Goal: Information Seeking & Learning: Learn about a topic

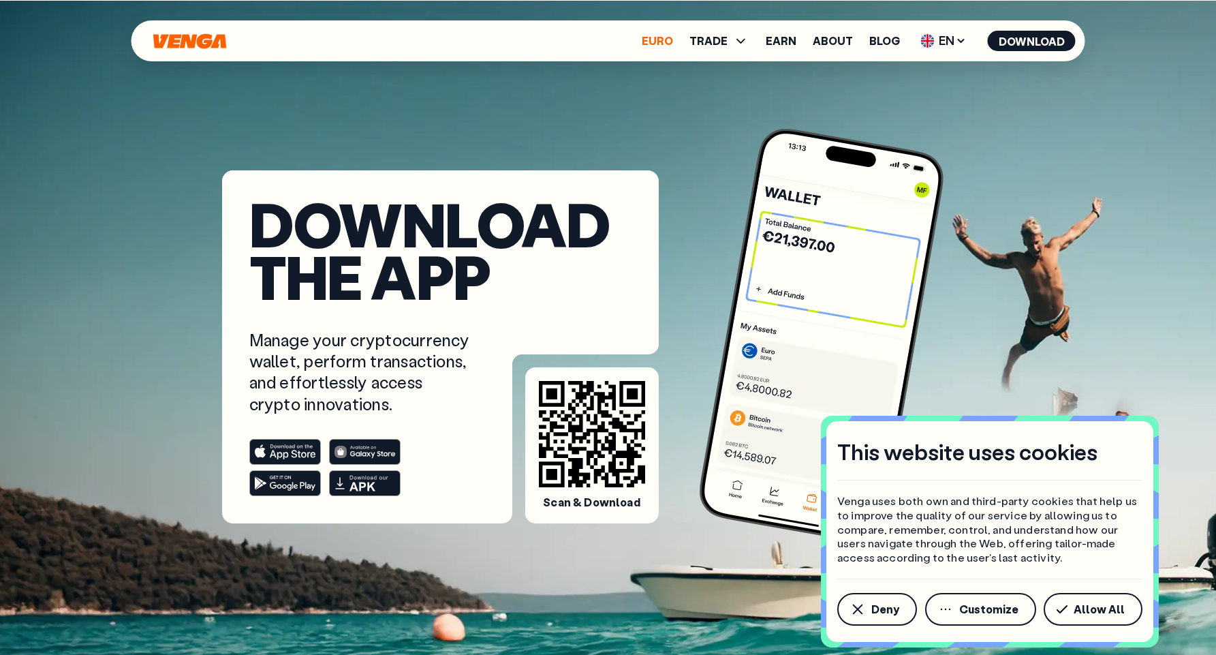
click at [657, 41] on link "Euro" at bounding box center [657, 40] width 31 height 11
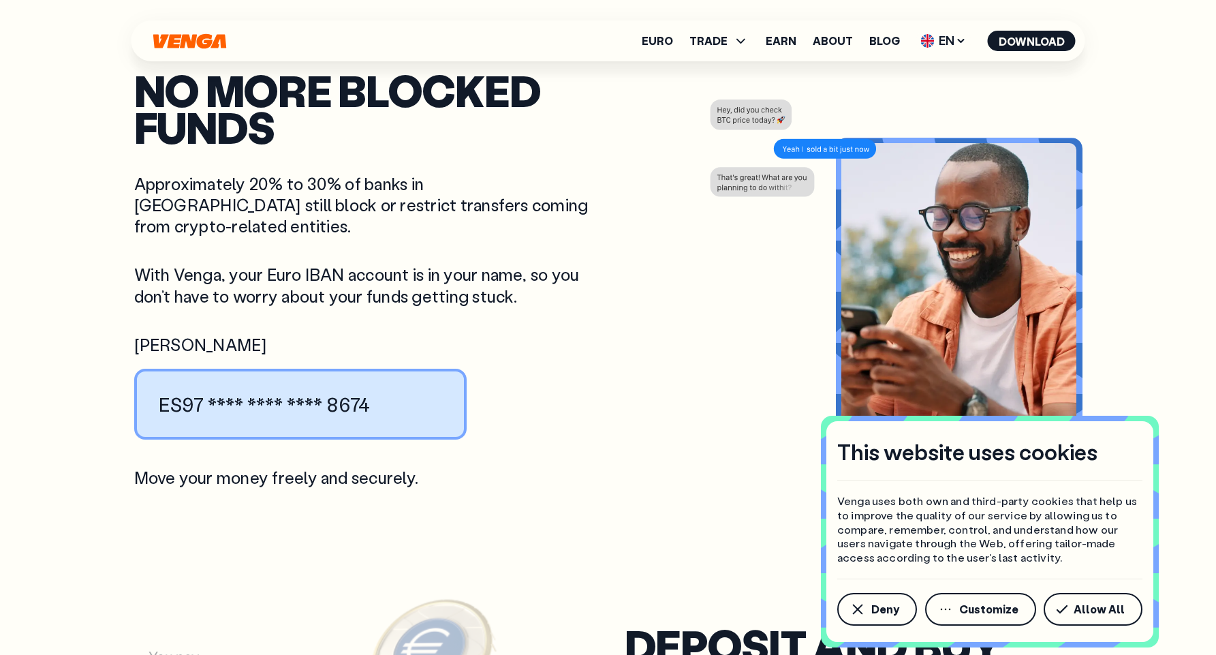
scroll to position [1589, 0]
click at [1063, 608] on icon "button" at bounding box center [1062, 609] width 12 height 10
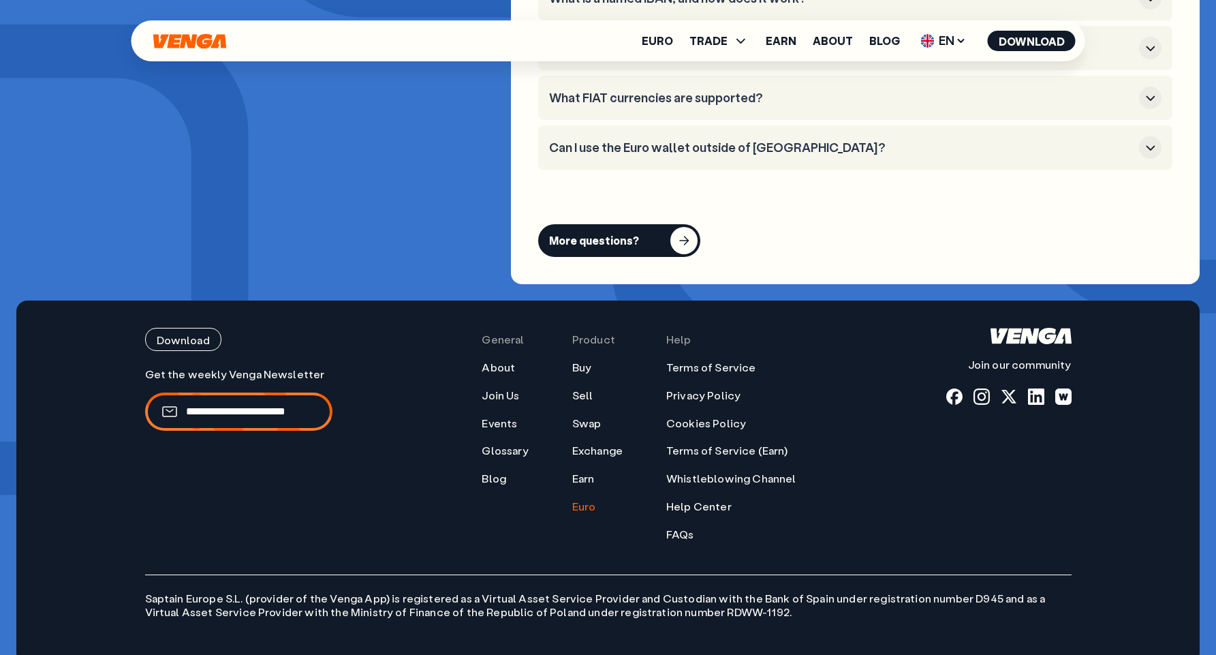
scroll to position [5463, 0]
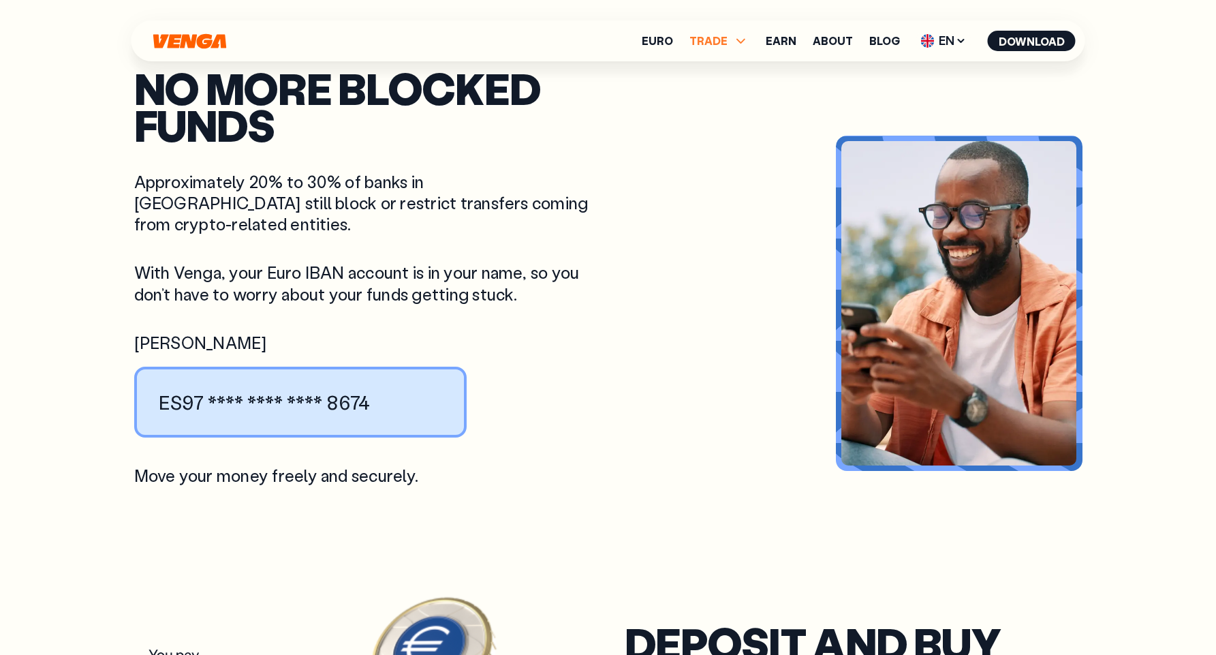
click at [731, 37] on span "TRADE" at bounding box center [719, 41] width 60 height 16
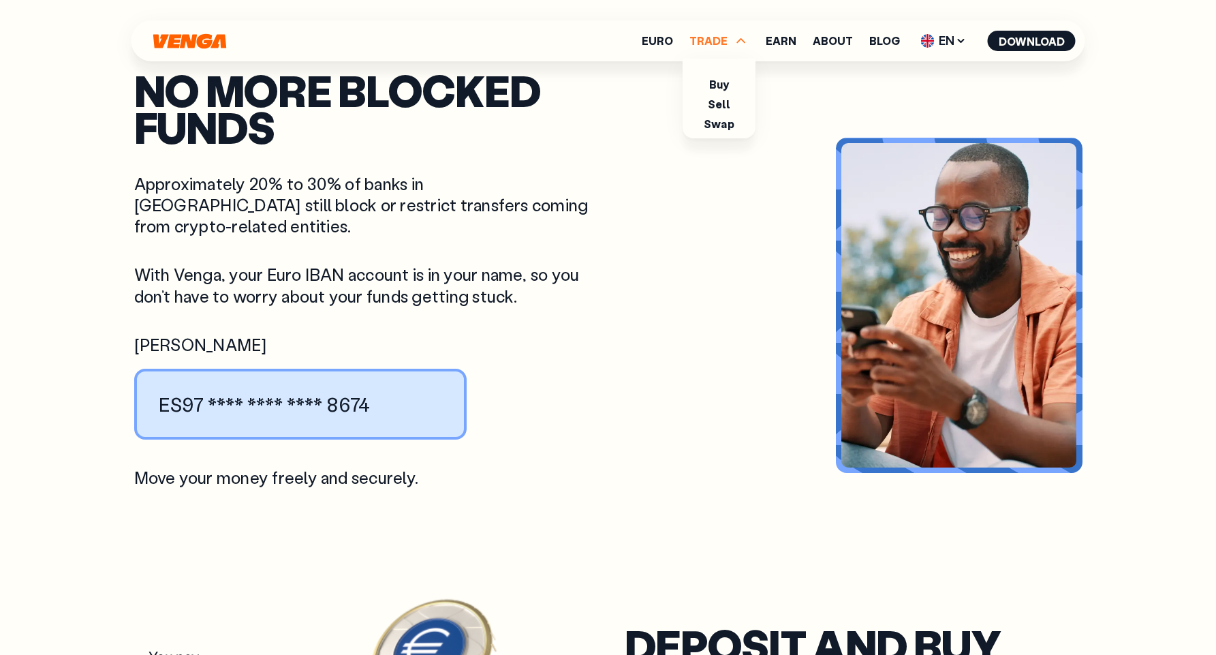
scroll to position [1588, 0]
click at [724, 91] on link "Sell" at bounding box center [719, 90] width 23 height 14
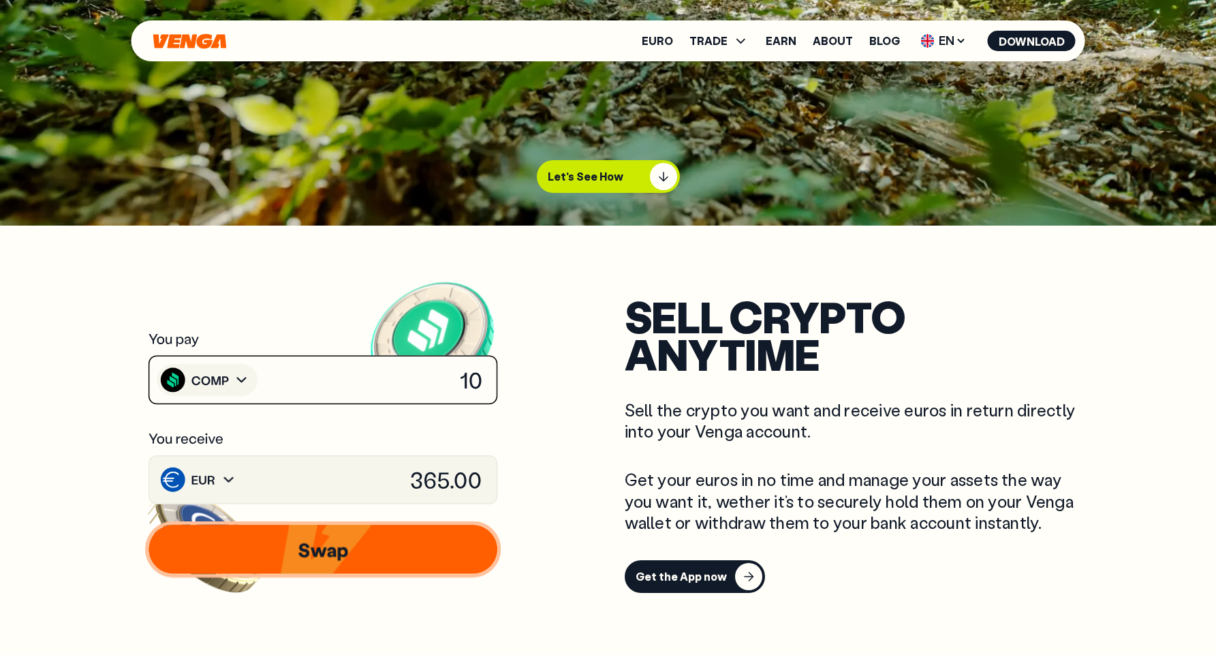
scroll to position [429, 0]
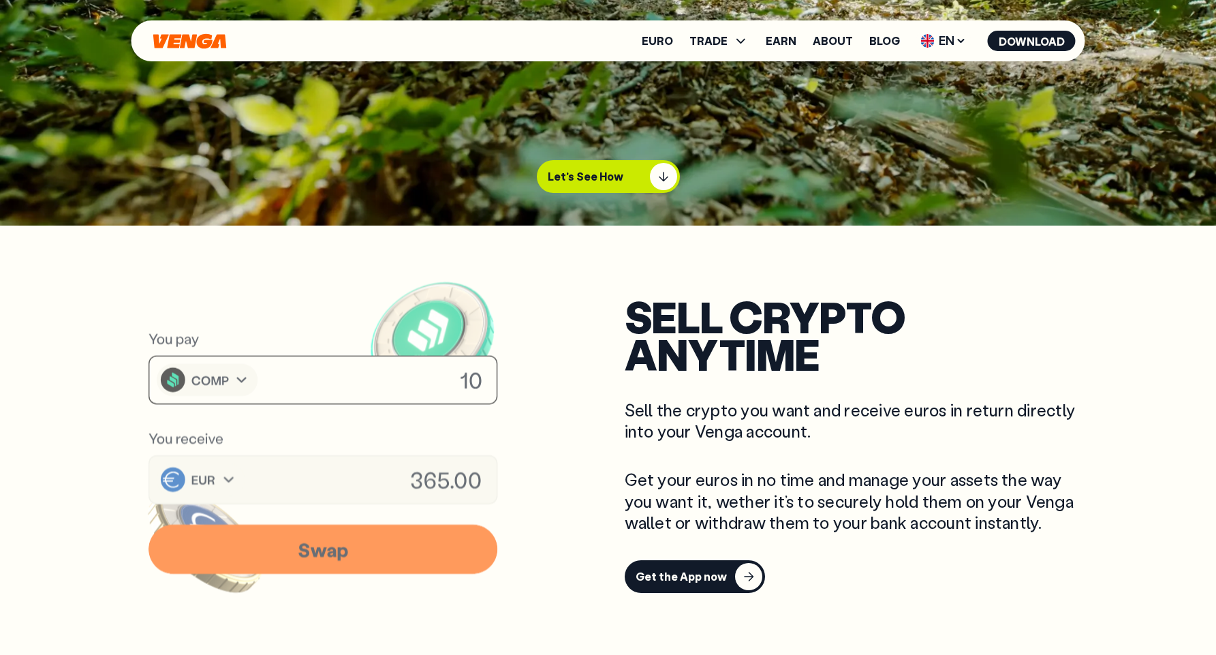
click at [230, 386] on image at bounding box center [204, 336] width 123 height 123
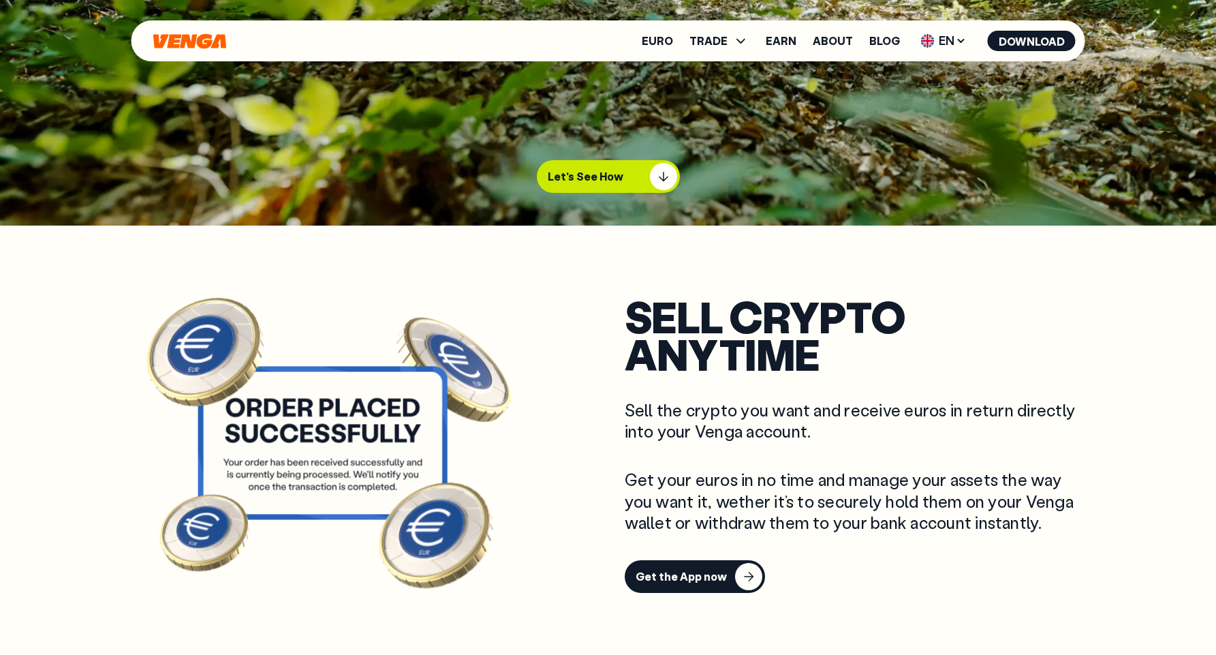
click at [390, 418] on icon at bounding box center [322, 419] width 206 height 52
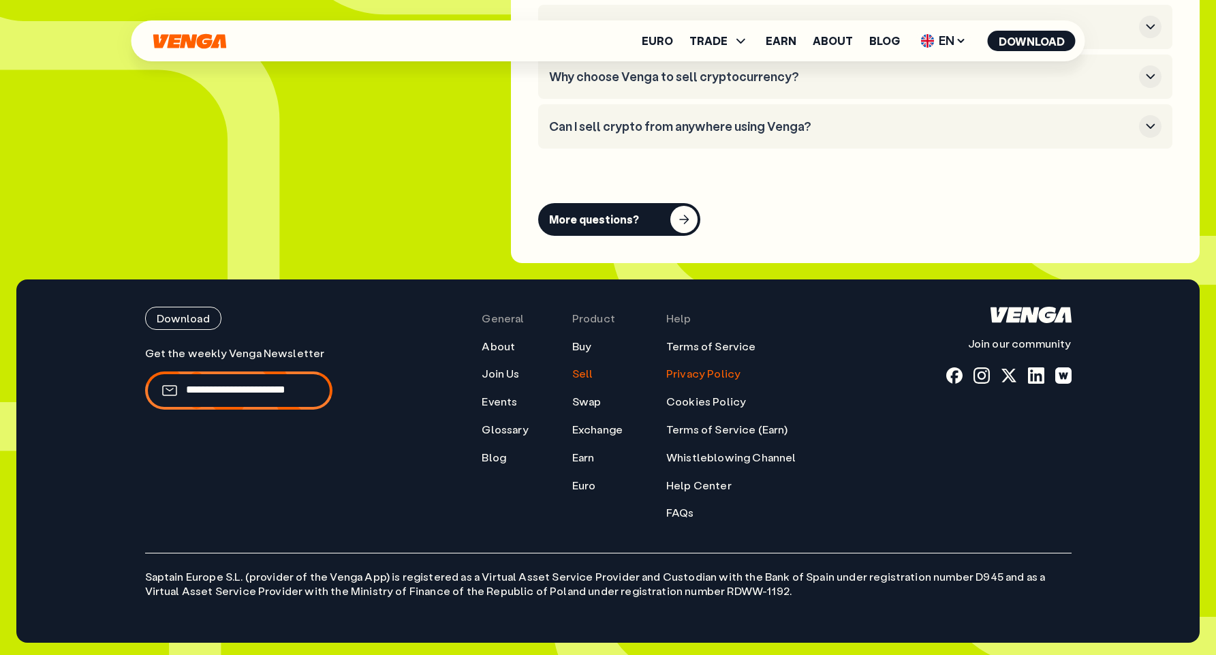
scroll to position [4058, 0]
click at [1007, 375] on div at bounding box center [1009, 375] width 16 height 16
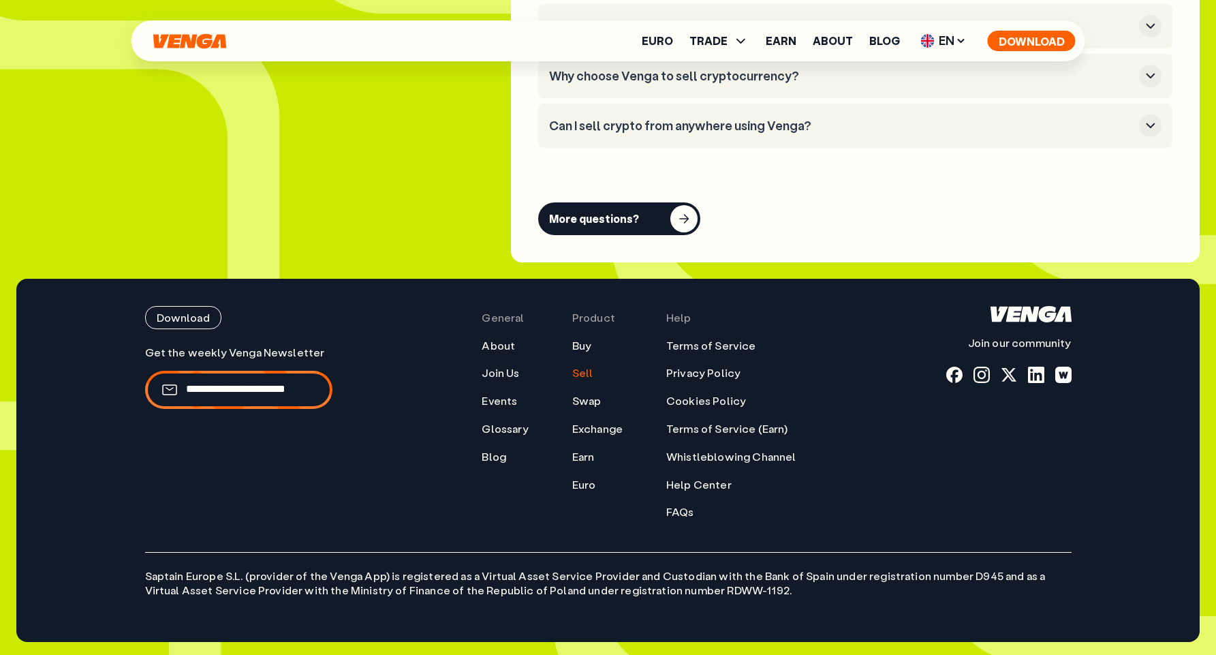
click at [1006, 37] on button "Download" at bounding box center [1032, 41] width 88 height 20
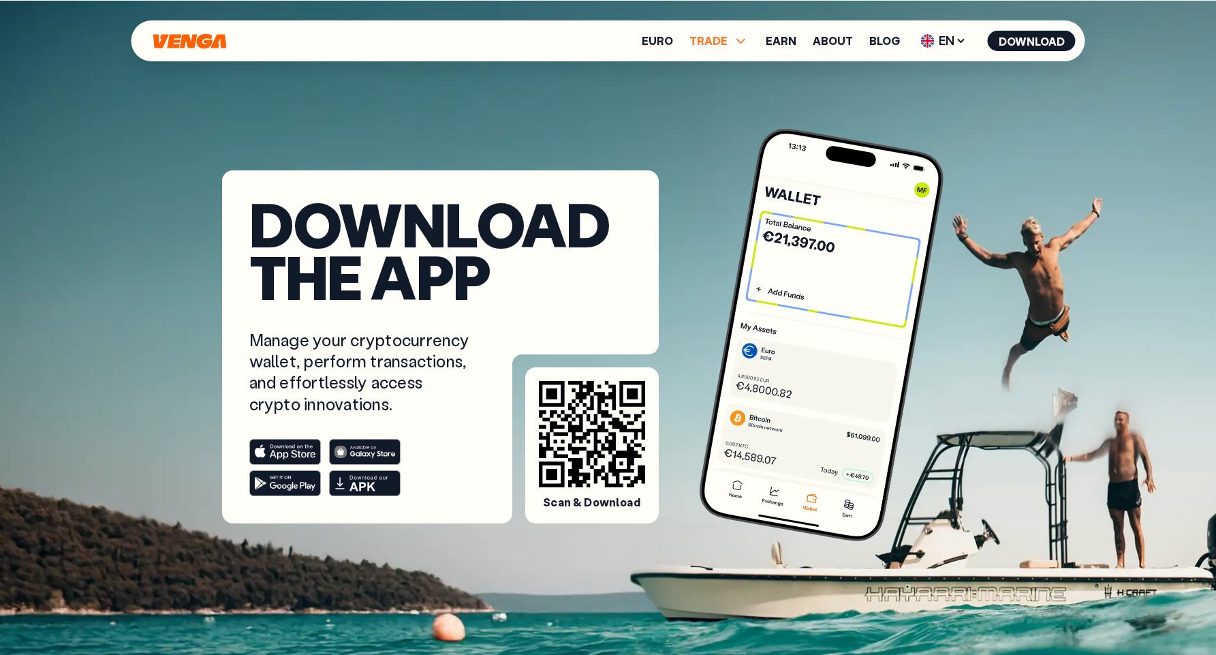
click at [695, 44] on span "TRADE" at bounding box center [708, 40] width 38 height 11
click at [772, 44] on link "Earn" at bounding box center [781, 40] width 31 height 11
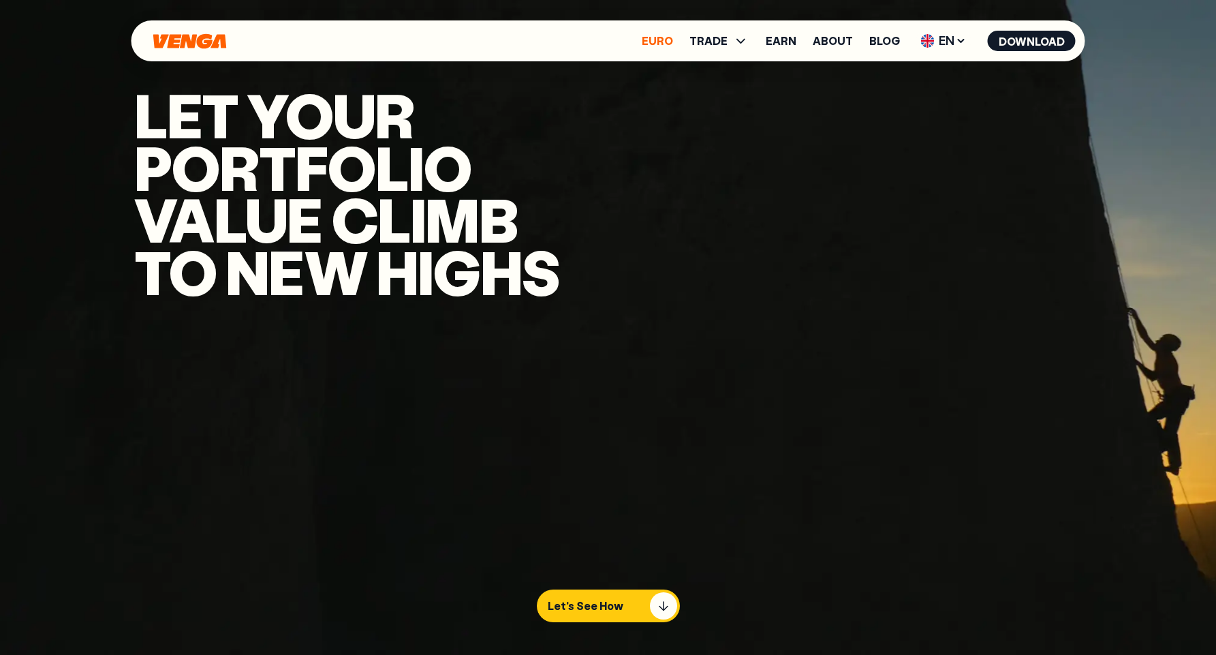
click at [673, 40] on link "Euro" at bounding box center [657, 40] width 31 height 11
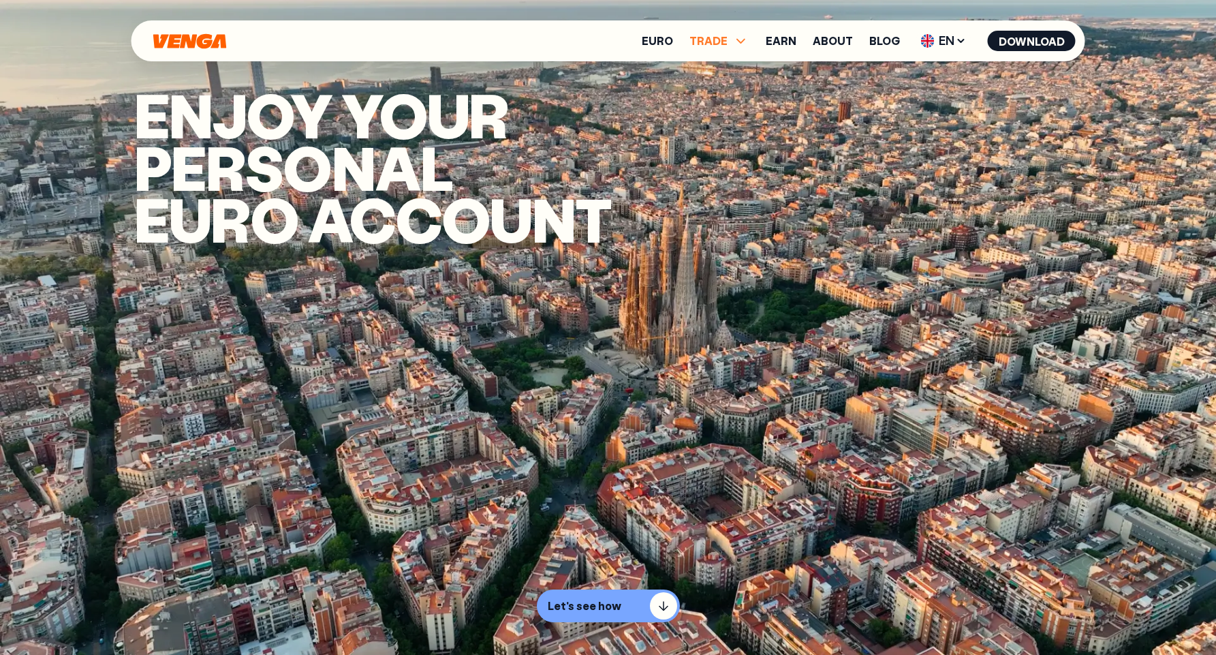
click at [728, 42] on span "TRADE" at bounding box center [708, 40] width 38 height 11
click at [831, 40] on link "About" at bounding box center [833, 40] width 40 height 11
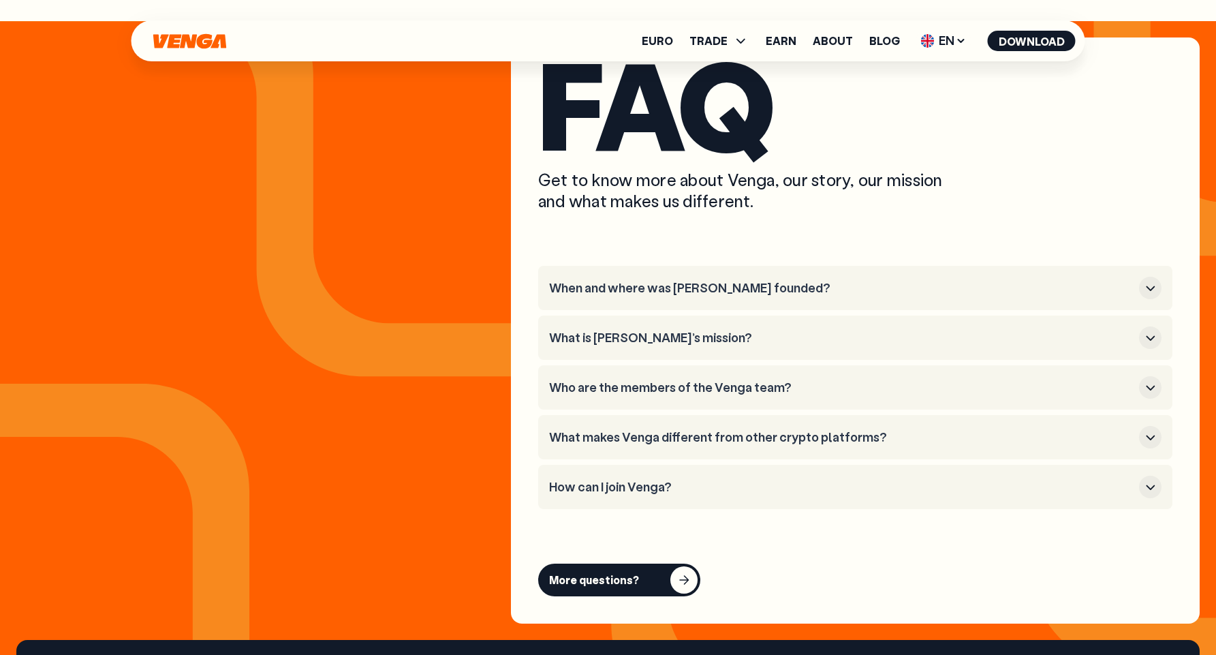
scroll to position [5134, 0]
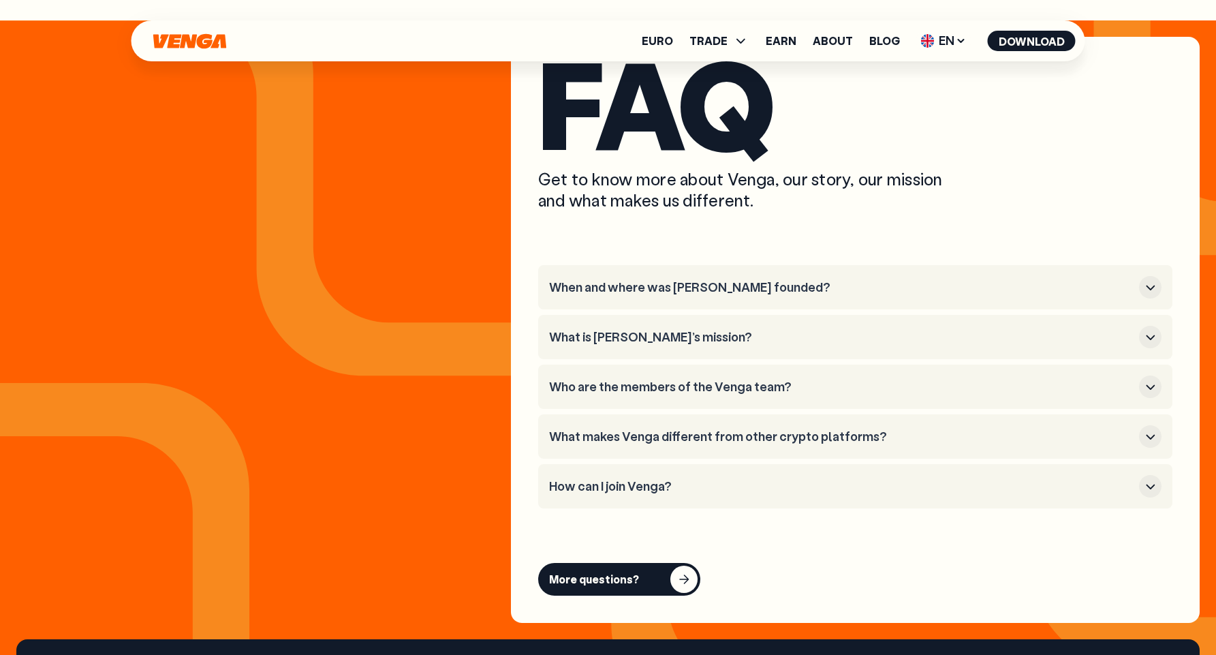
click at [669, 429] on h3 "What makes Venga different from other crypto platforms?" at bounding box center [841, 436] width 585 height 15
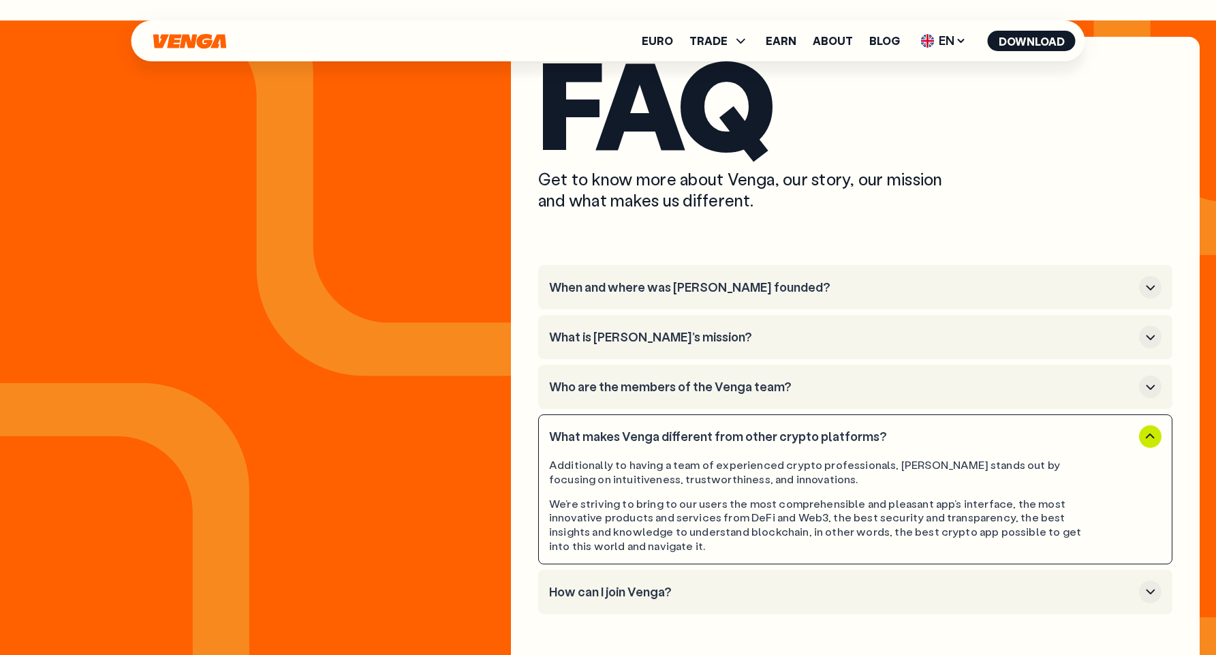
click at [669, 429] on h3 "What makes Venga different from other crypto platforms?" at bounding box center [841, 436] width 585 height 15
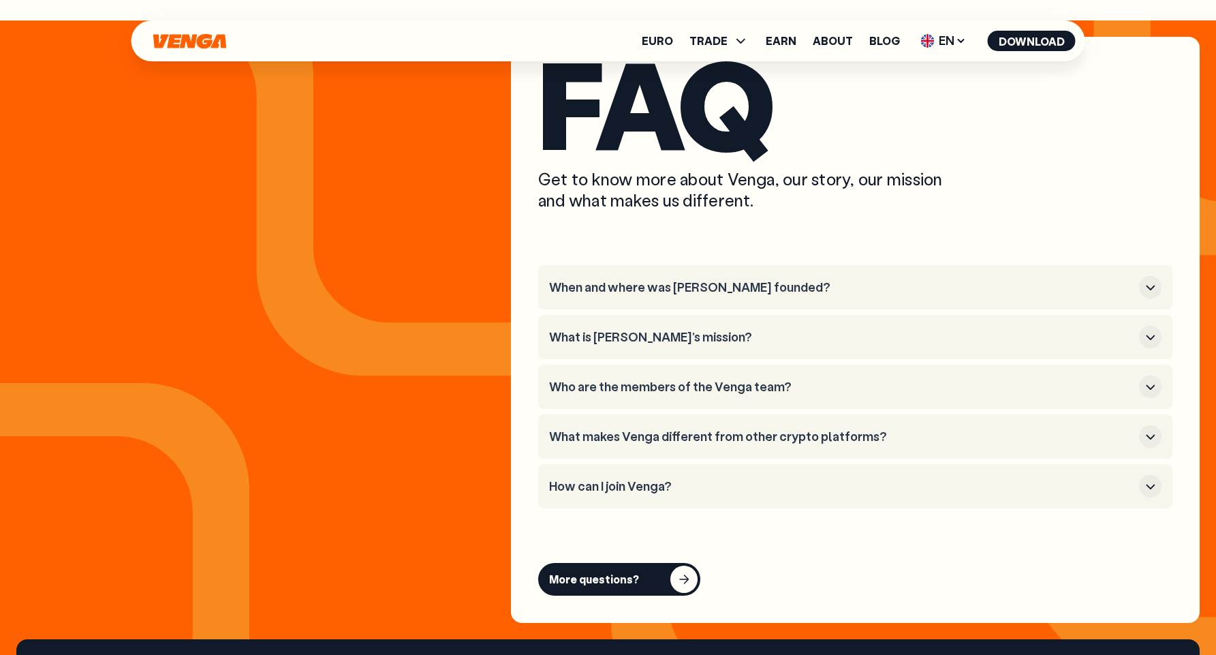
click at [636, 479] on h3 "How can I join Venga?" at bounding box center [841, 486] width 585 height 15
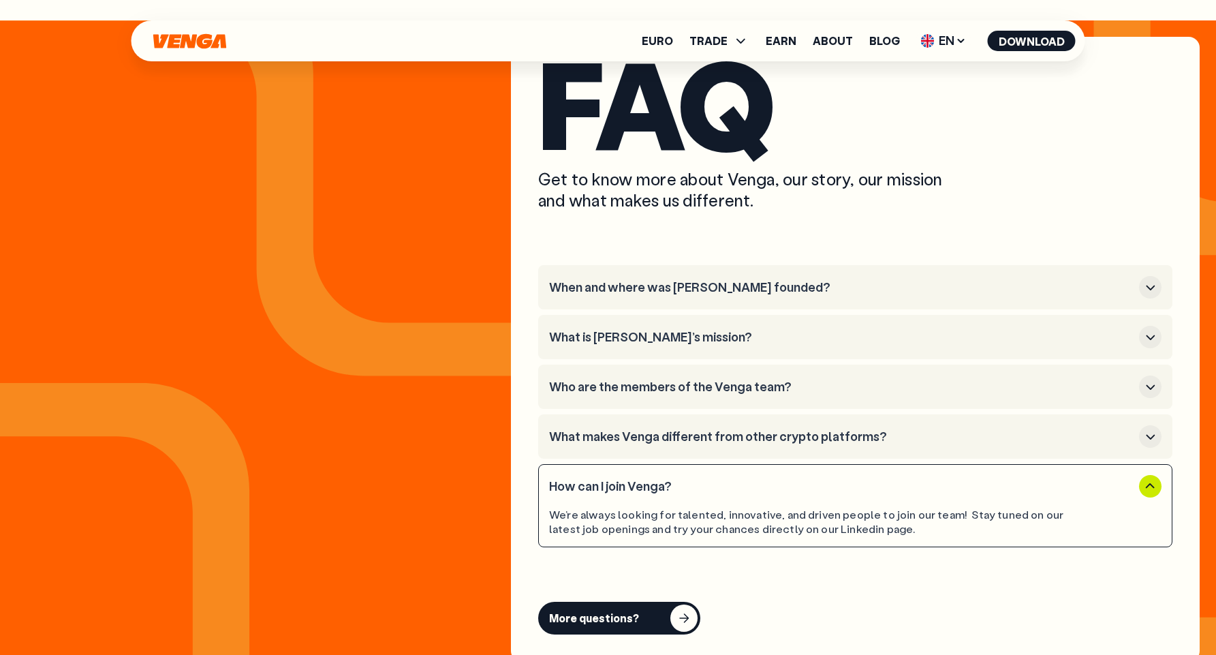
click at [636, 479] on h3 "How can I join Venga?" at bounding box center [841, 486] width 585 height 15
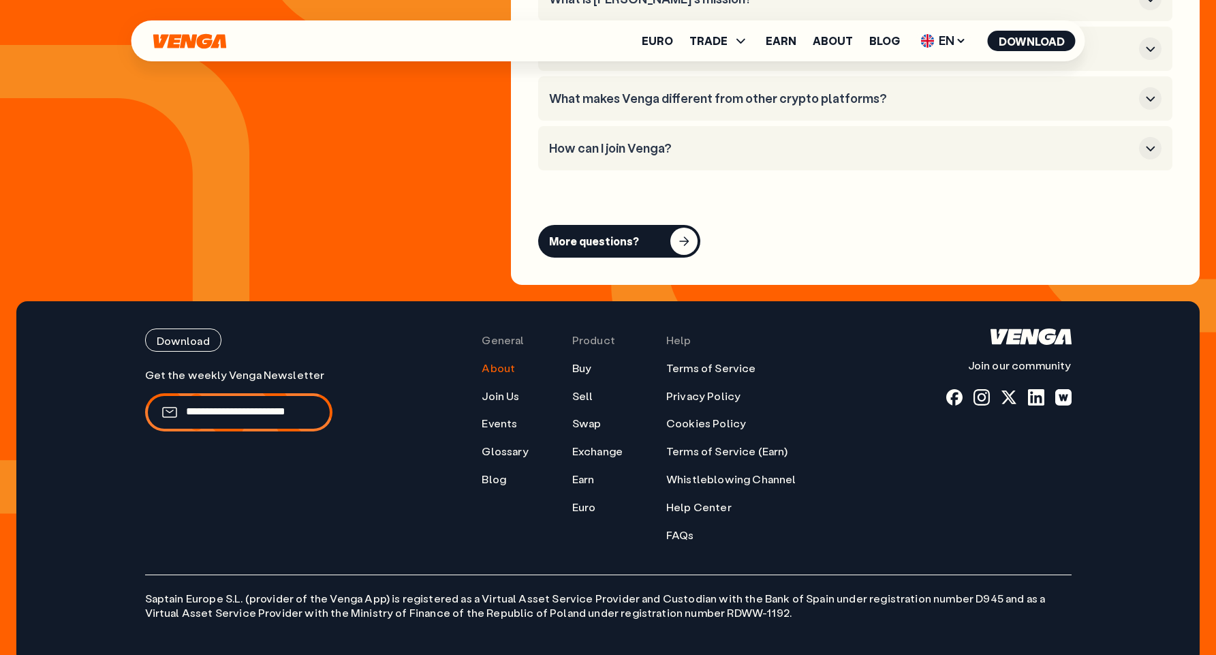
scroll to position [5473, 0]
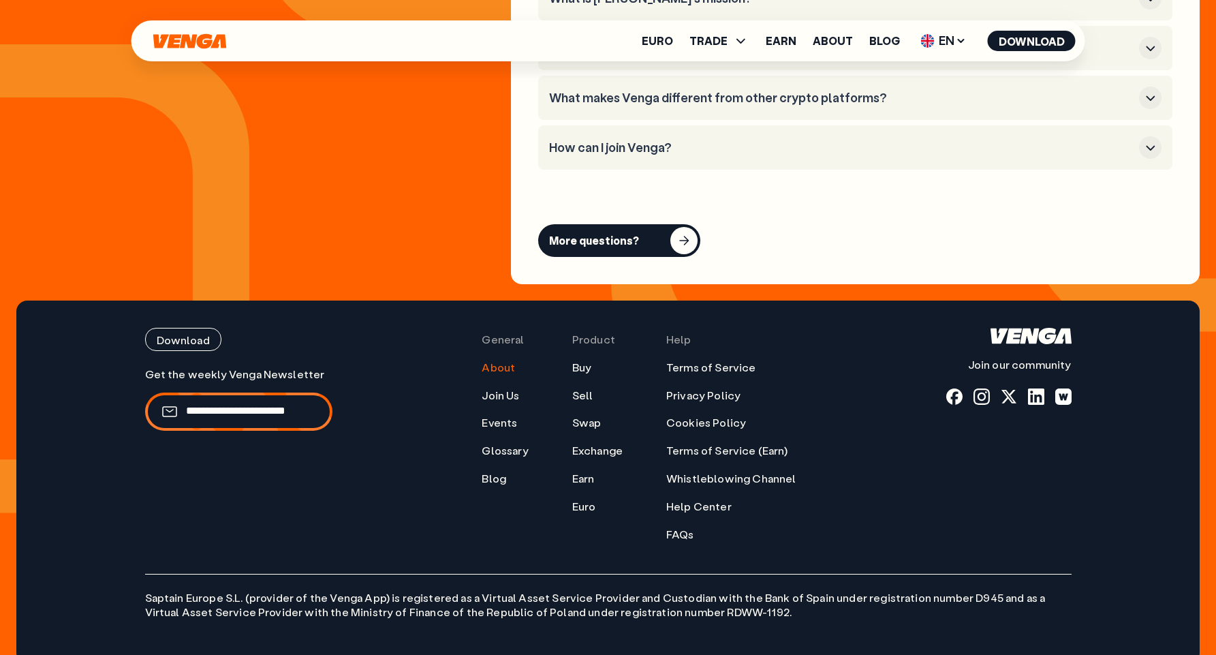
click at [655, 224] on button "More questions?" at bounding box center [619, 240] width 162 height 33
